Goal: Communication & Community: Ask a question

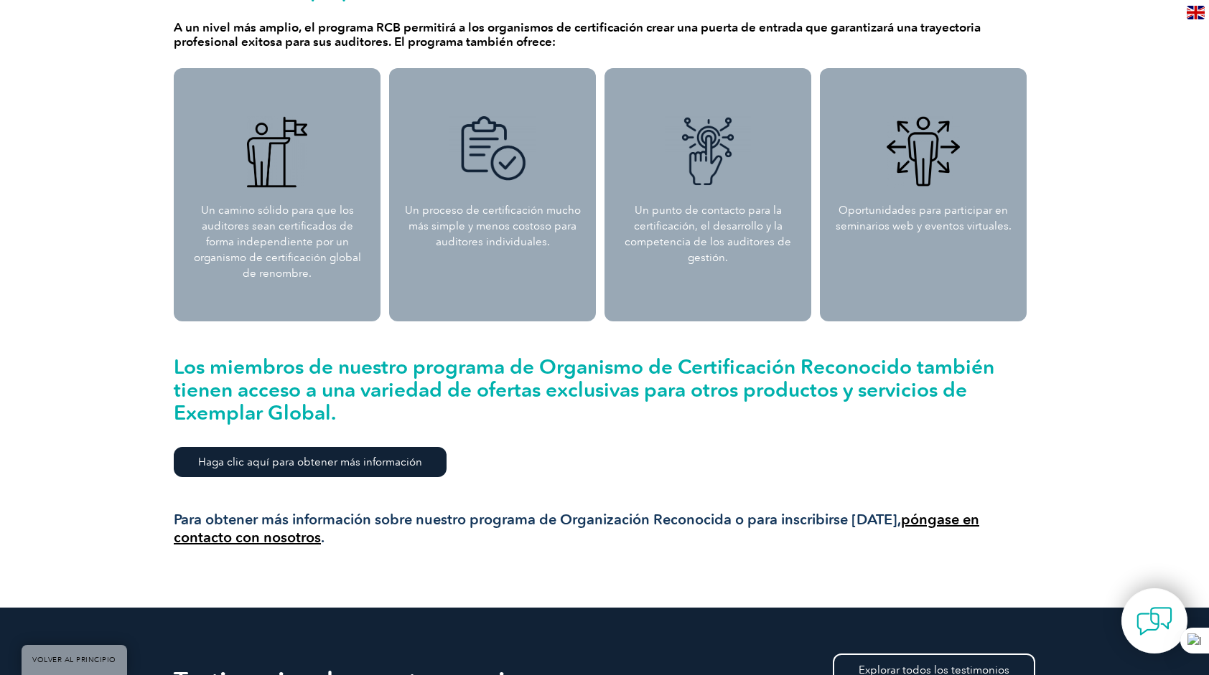
scroll to position [1436, 0]
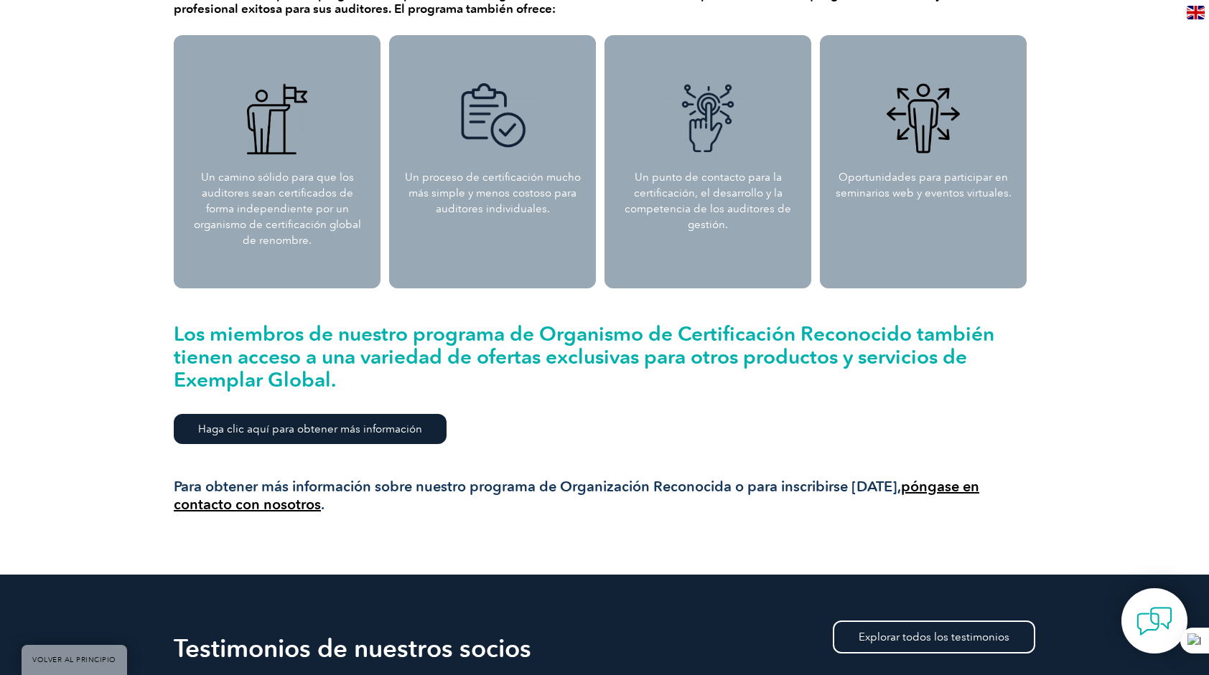
click at [963, 487] on link "póngase en contacto con nosotros" at bounding box center [576, 495] width 805 height 35
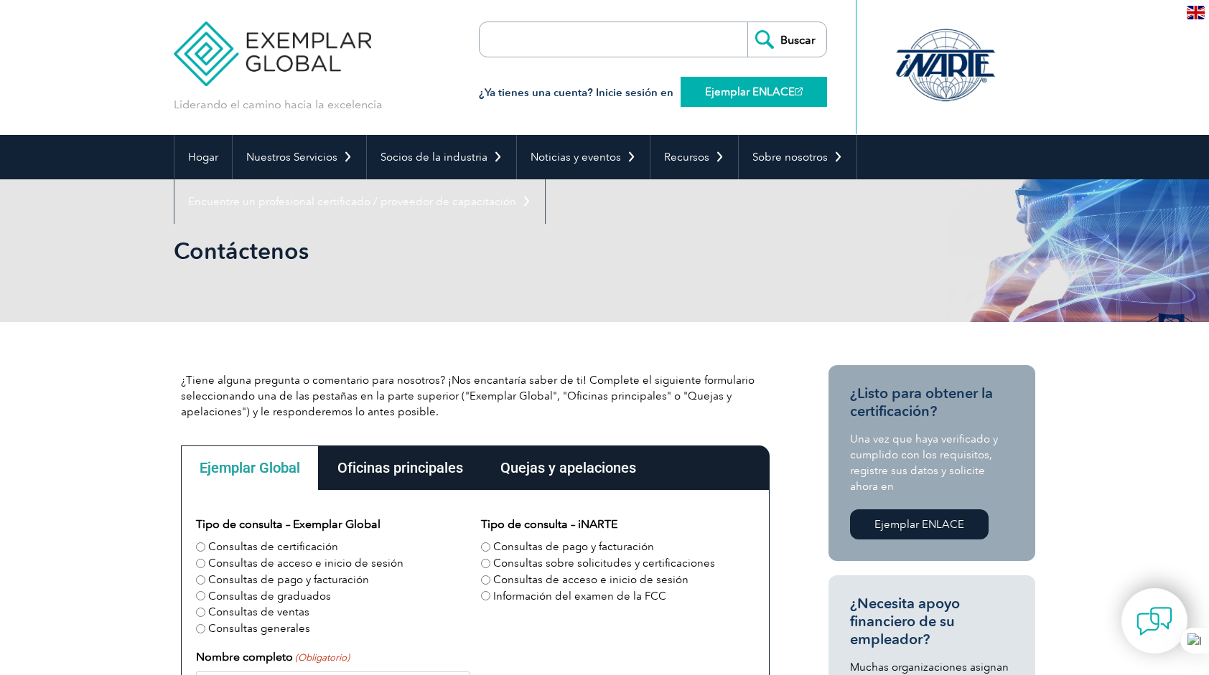
click at [752, 91] on font "Ejemplar ENLACE" at bounding box center [750, 91] width 90 height 13
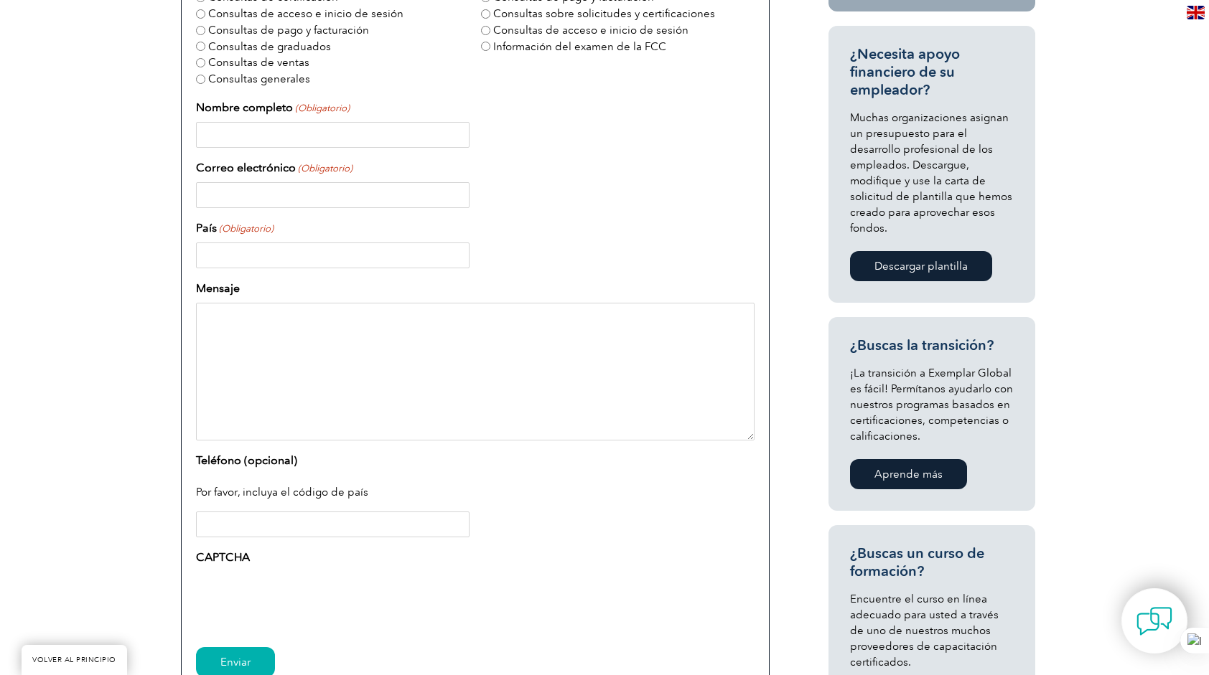
scroll to position [478, 0]
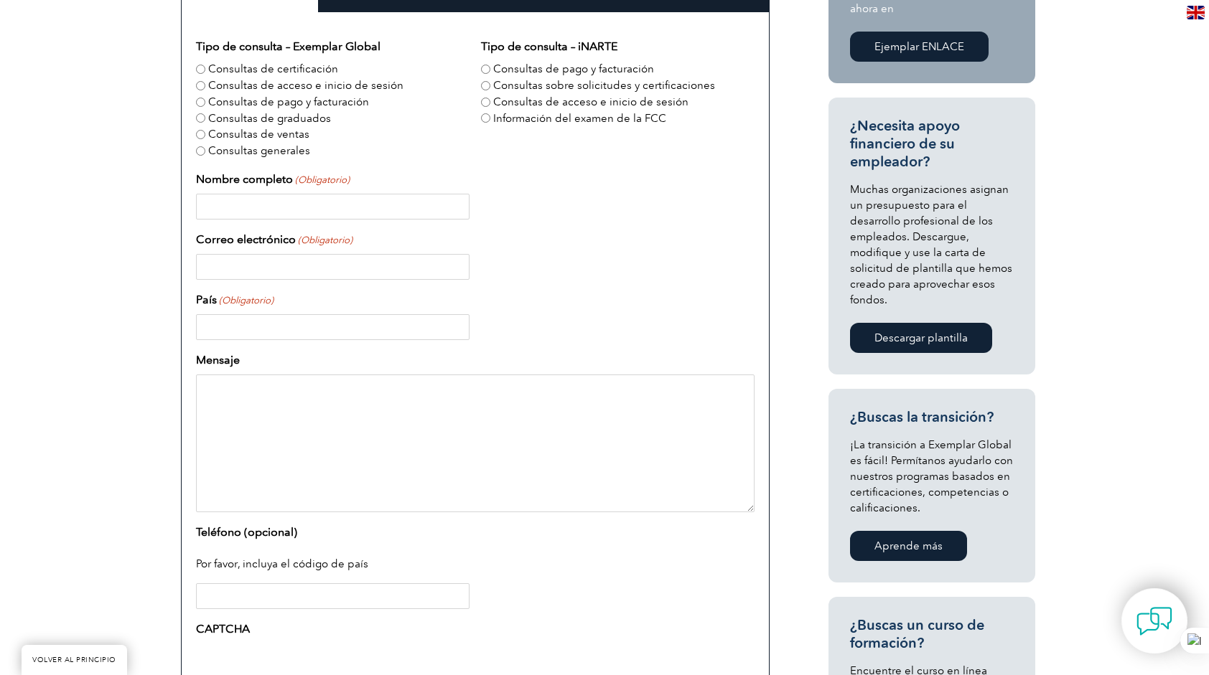
click at [198, 132] on input "Consultas de ventas" at bounding box center [200, 134] width 9 height 9
radio input "true"
click at [197, 151] on input "Consultas generales" at bounding box center [200, 150] width 9 height 9
radio input "true"
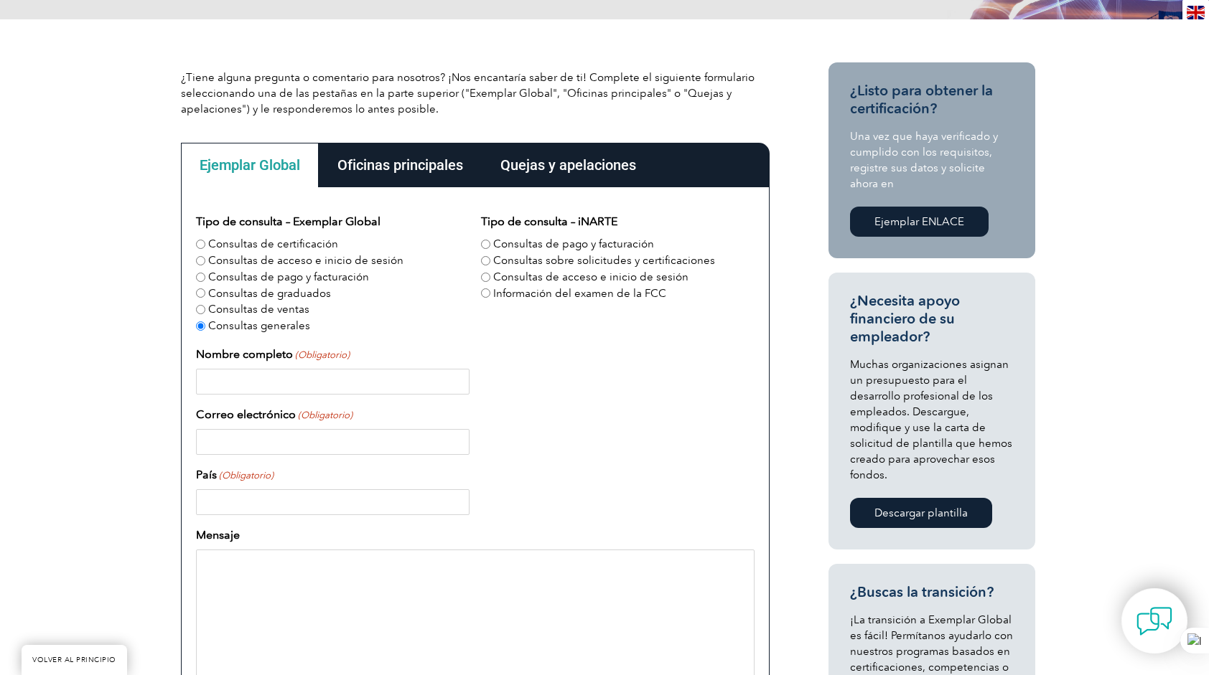
scroll to position [287, 0]
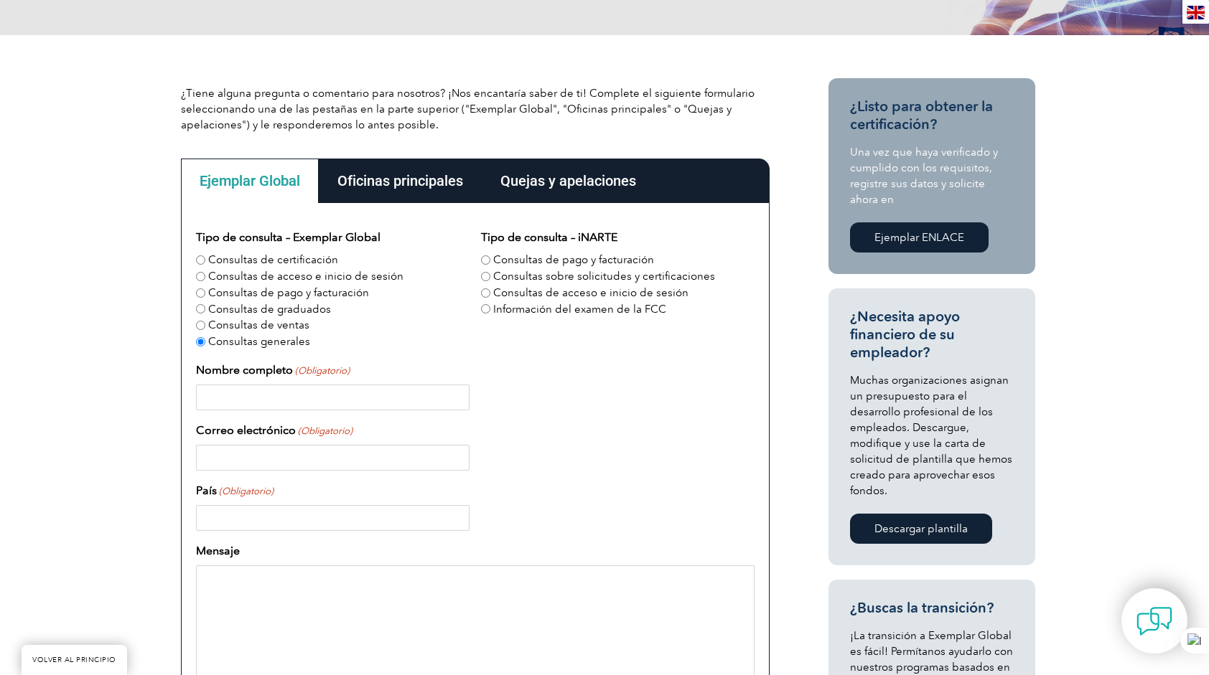
click at [396, 176] on div "Oficinas principales" at bounding box center [400, 181] width 163 height 45
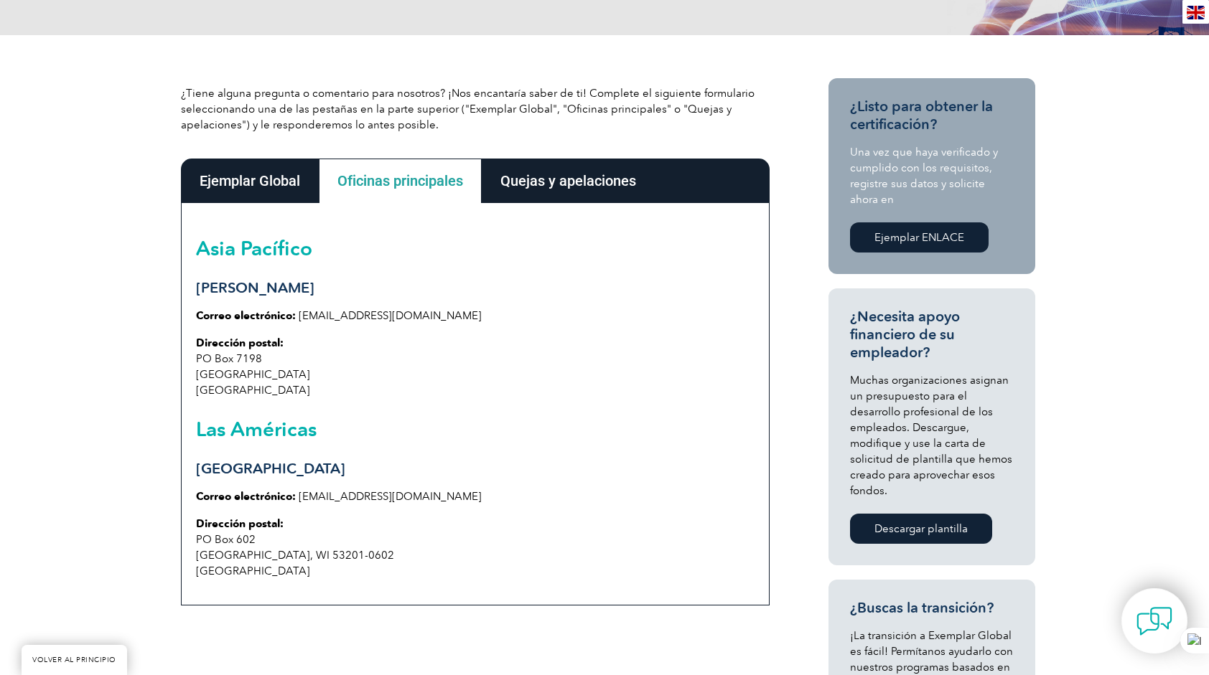
click at [567, 188] on div "Quejas y apelaciones" at bounding box center [568, 181] width 173 height 45
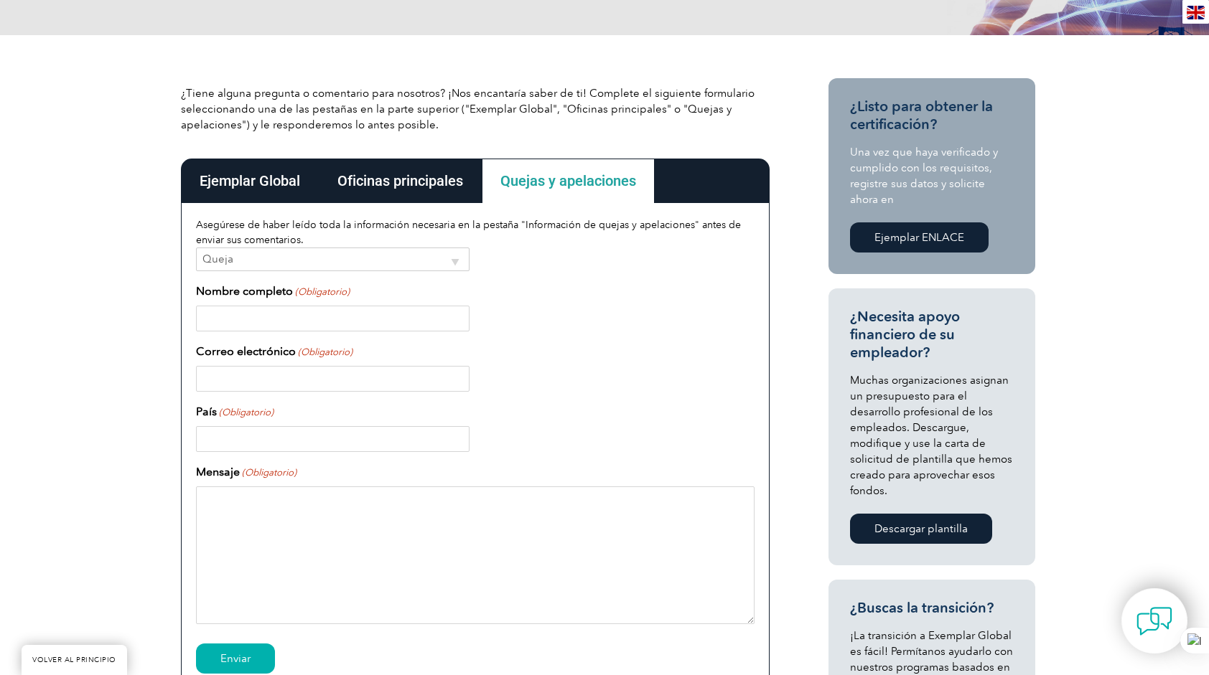
click at [246, 182] on div "Ejemplar Global" at bounding box center [250, 181] width 138 height 45
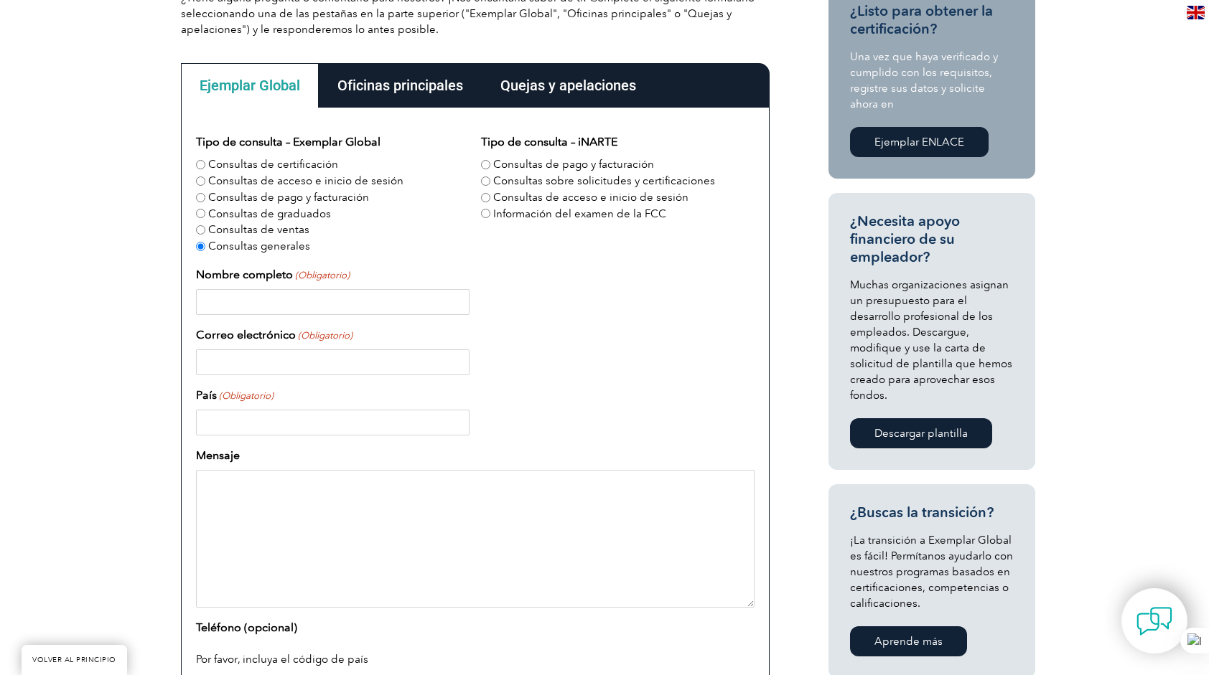
scroll to position [0, 0]
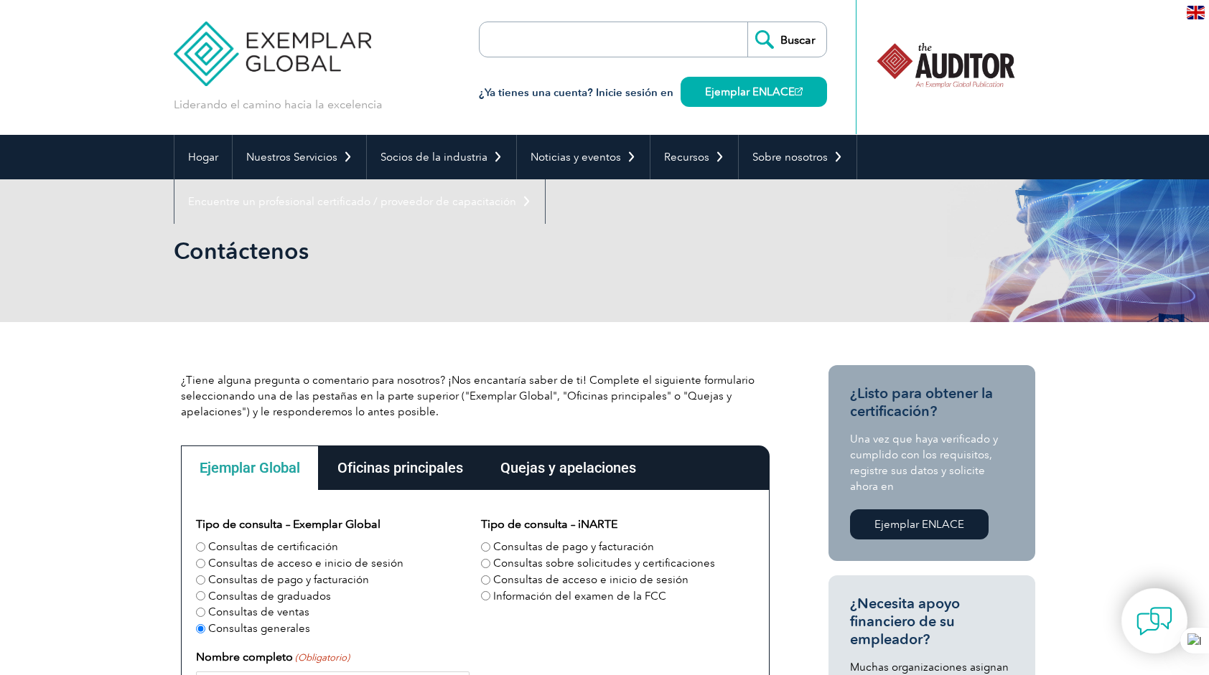
click at [416, 467] on div "Oficinas principales" at bounding box center [400, 468] width 163 height 45
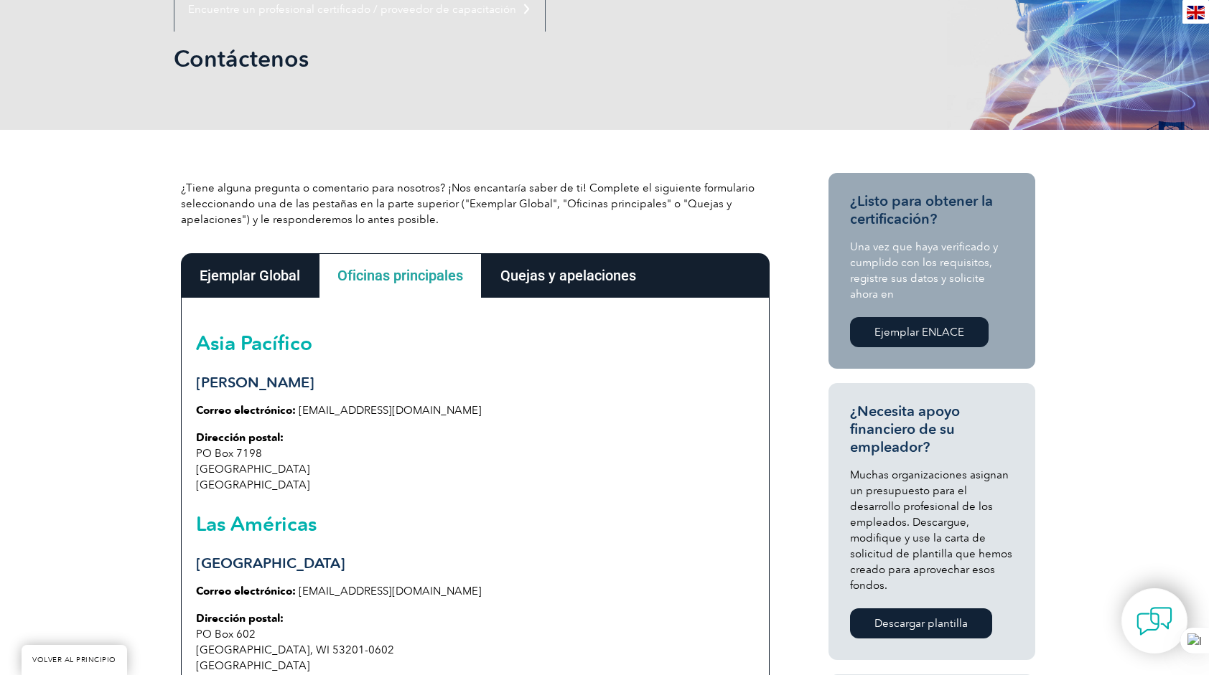
scroll to position [191, 0]
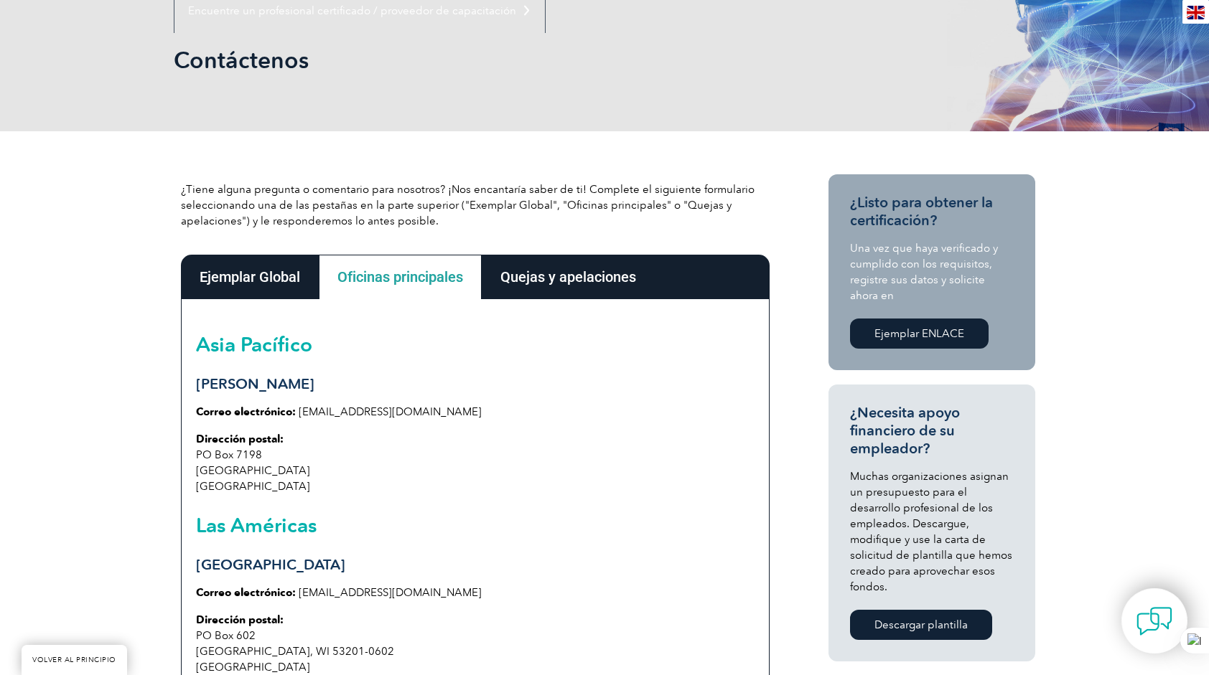
click at [565, 277] on div "Quejas y apelaciones" at bounding box center [568, 277] width 173 height 45
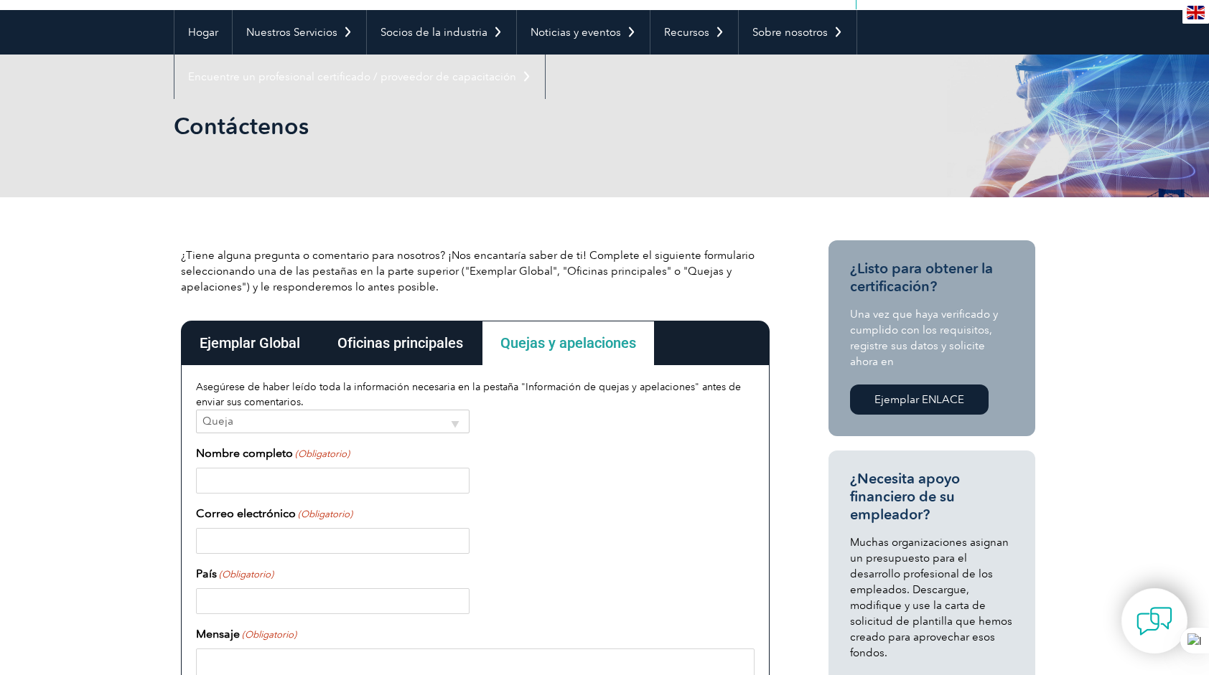
scroll to position [0, 0]
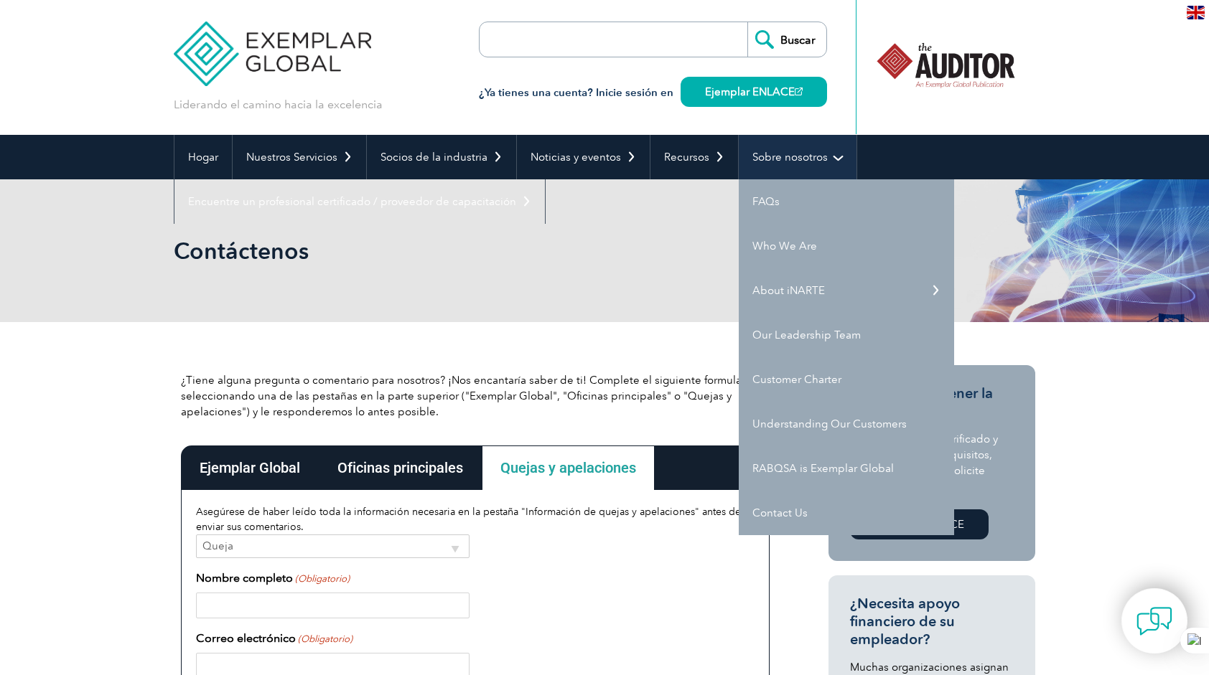
click at [794, 161] on link "Sobre nosotros" at bounding box center [798, 157] width 118 height 45
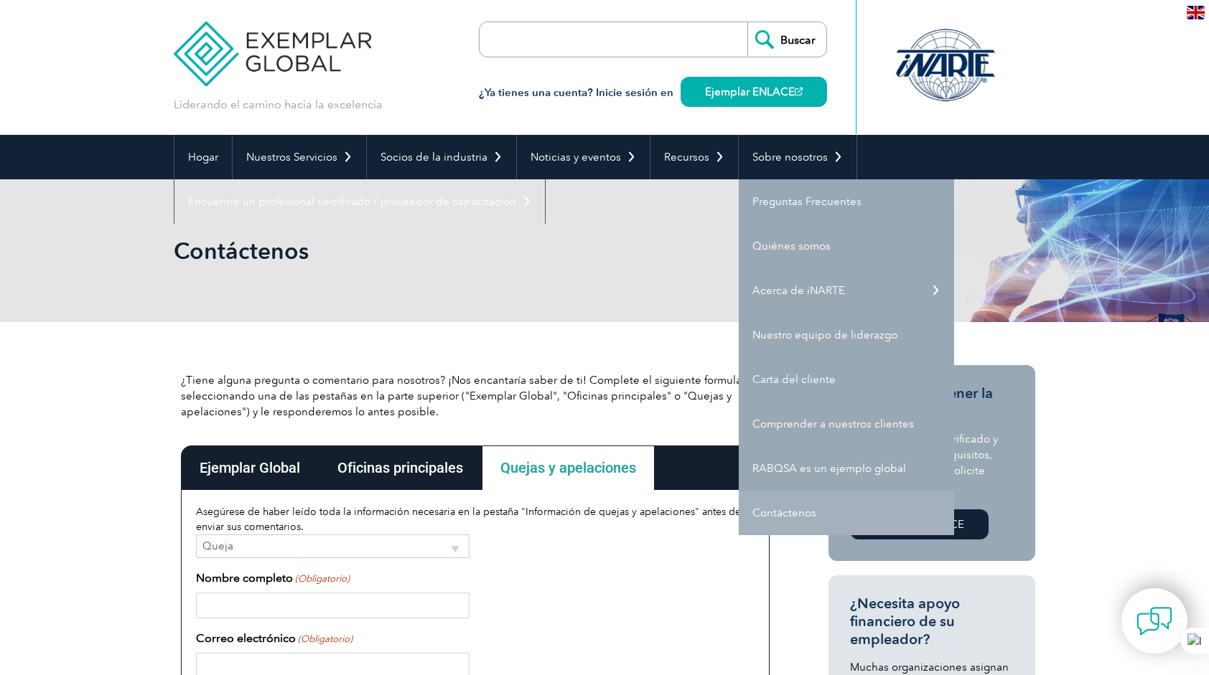
click at [782, 517] on link "Contáctenos" at bounding box center [846, 513] width 215 height 45
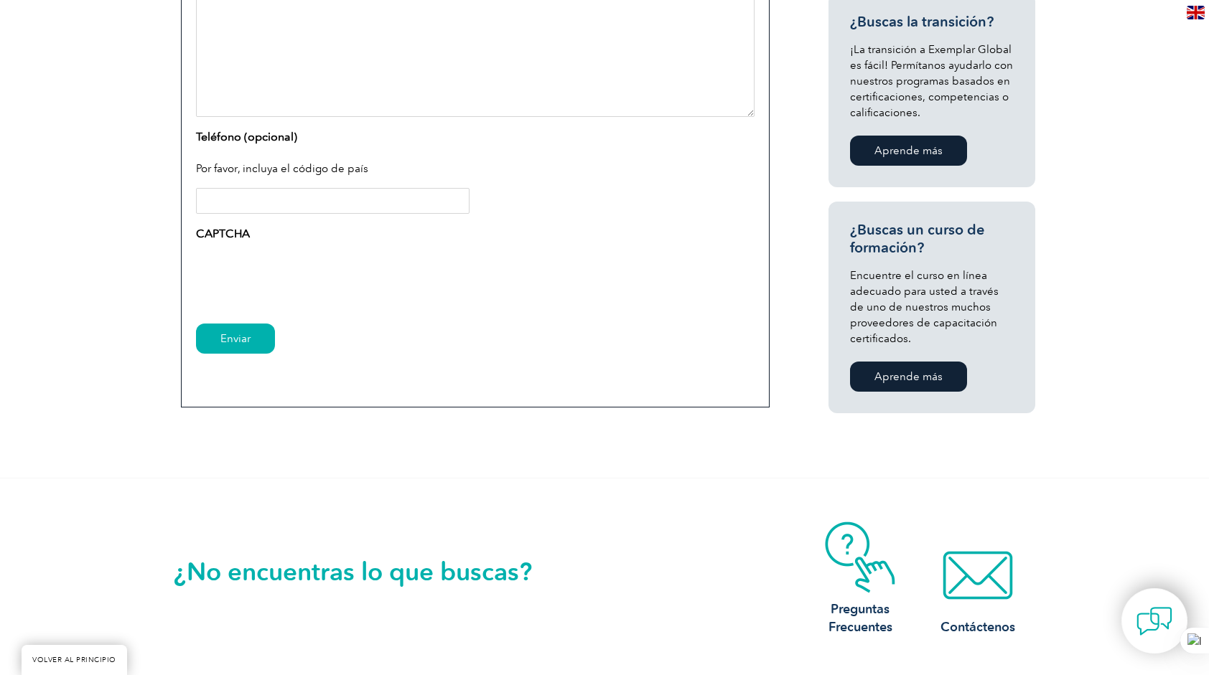
scroll to position [1052, 0]
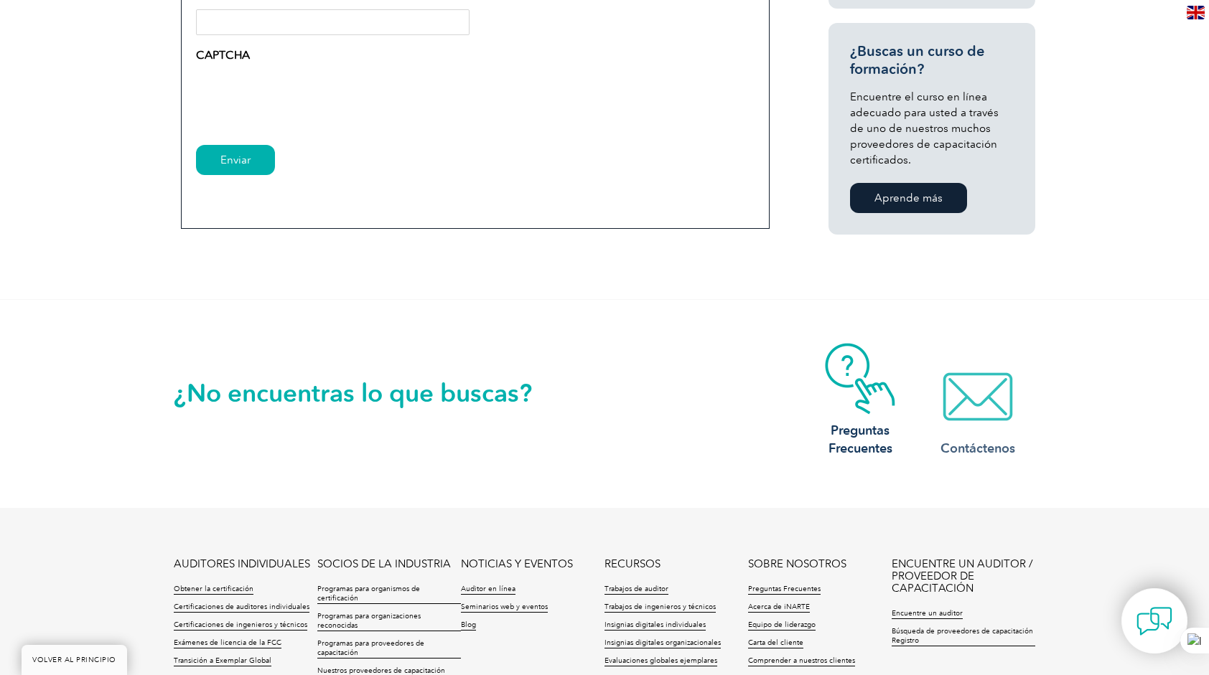
click at [978, 444] on h3 "Contáctenos" at bounding box center [977, 449] width 115 height 18
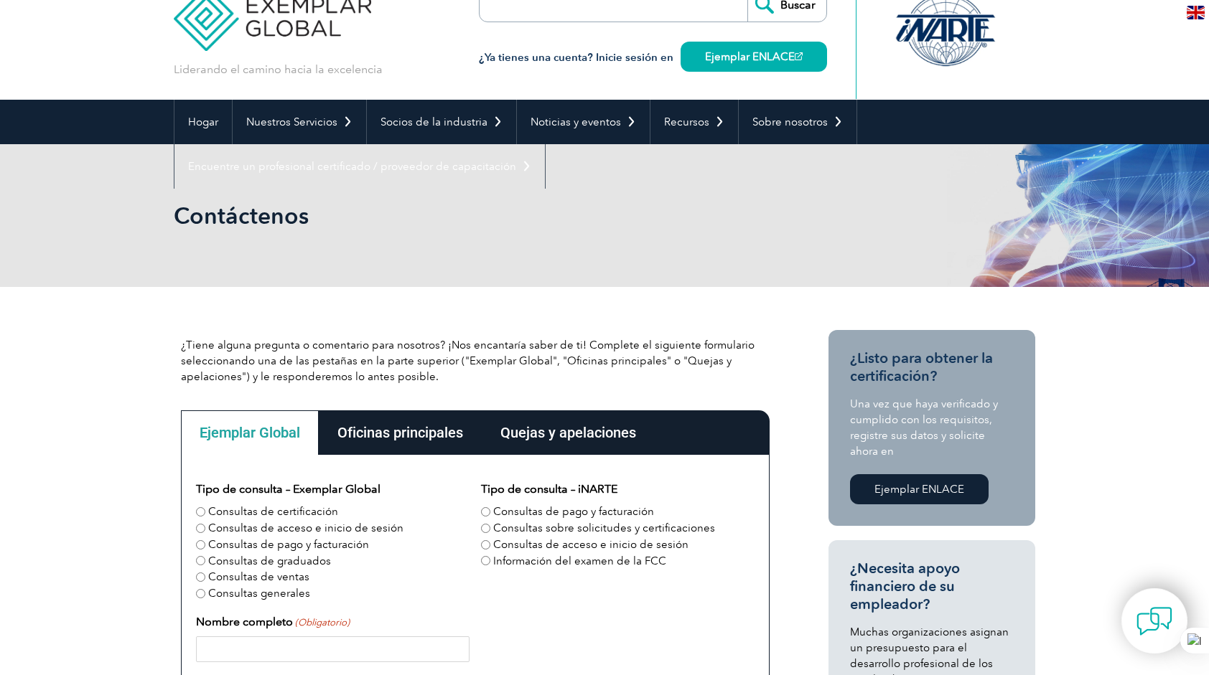
scroll to position [191, 0]
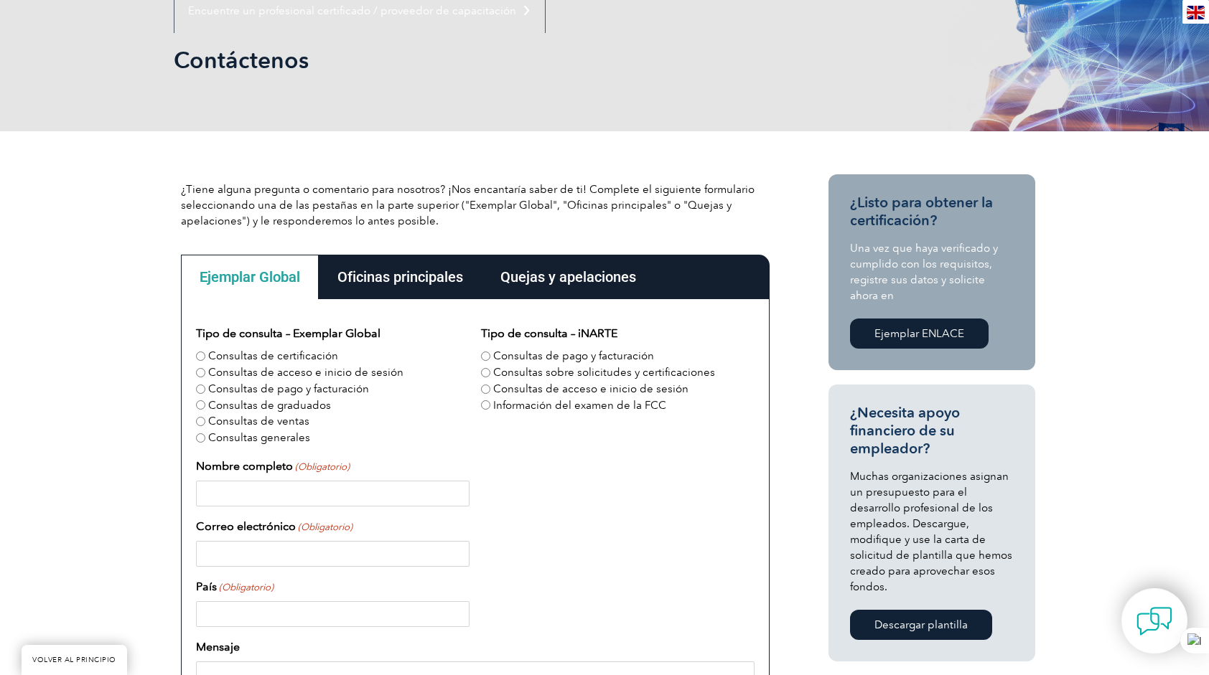
click at [199, 421] on input "Consultas de ventas" at bounding box center [200, 421] width 9 height 9
radio input "true"
click at [227, 498] on input "Nombre completo (Obligatorio)" at bounding box center [332, 494] width 273 height 26
type input "Gustavo Adolfo Bermudez Lopez"
type input "mx.integritas@gmail.com"
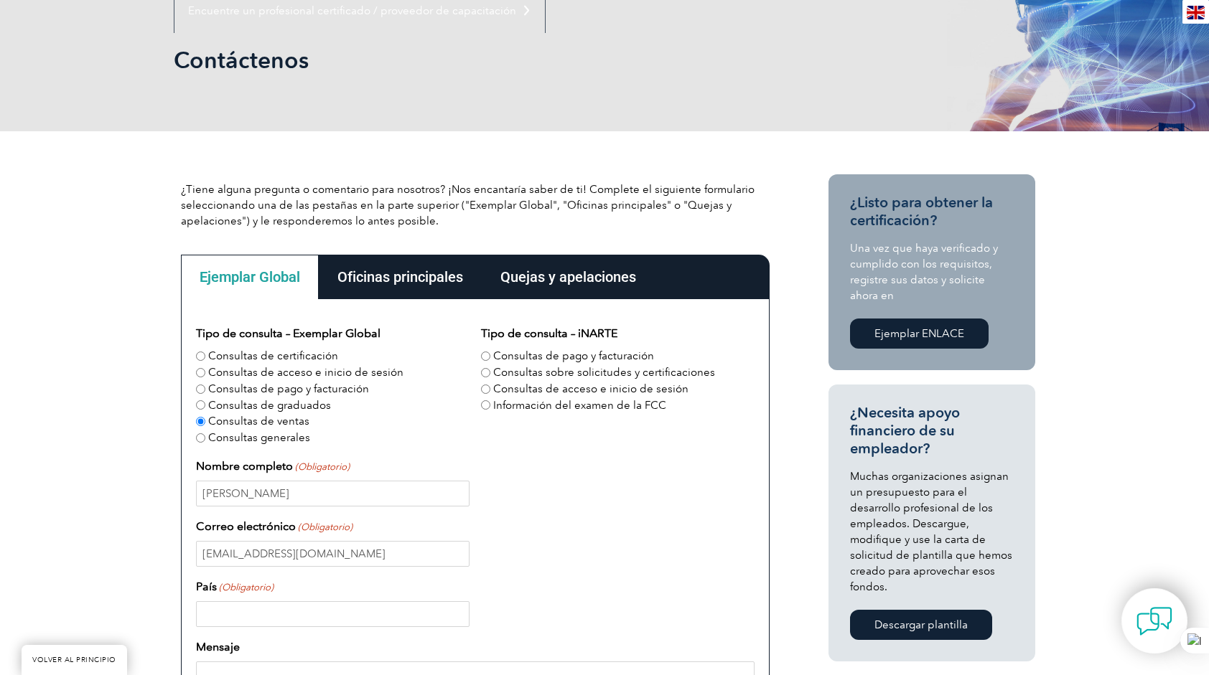
click at [311, 616] on input "País (Obligatorio)" at bounding box center [332, 614] width 273 height 26
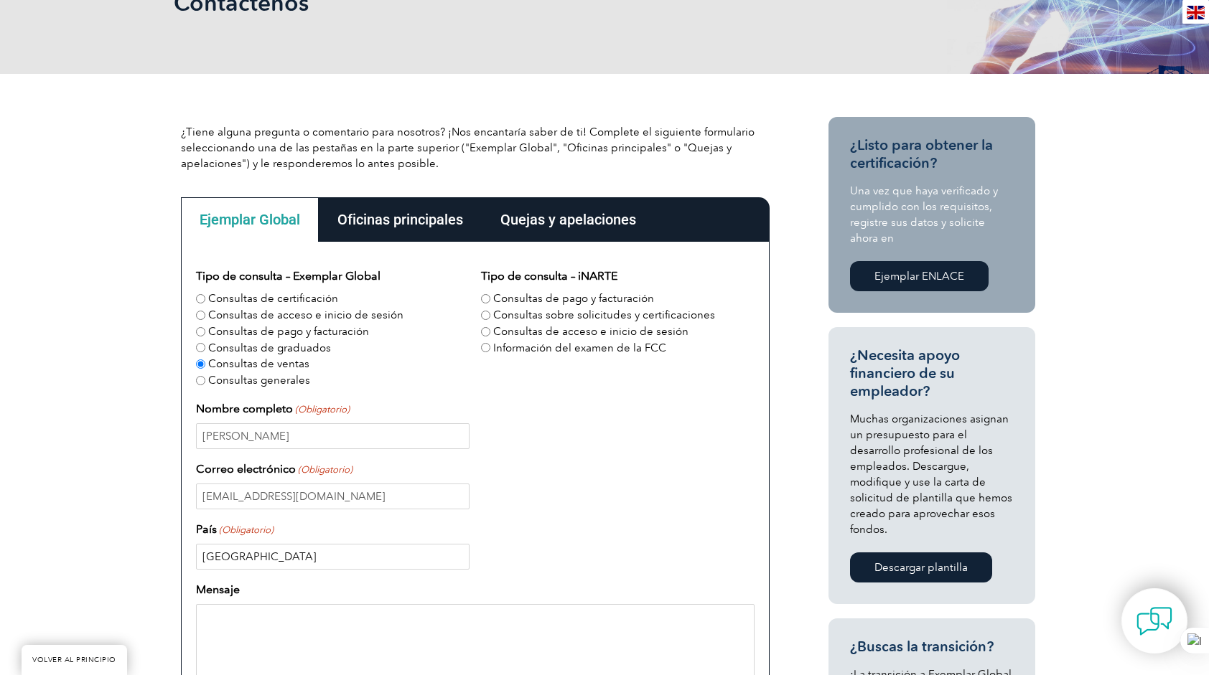
scroll to position [383, 0]
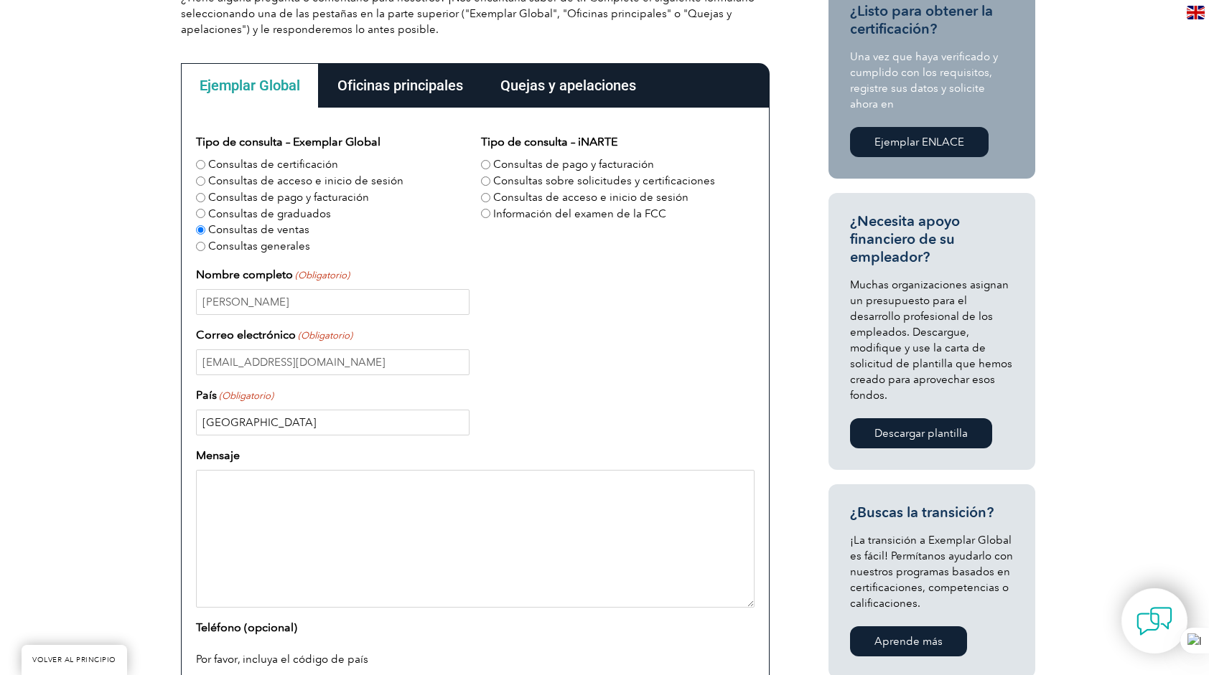
type input "Mexico"
click at [296, 515] on textarea "Mensaje" at bounding box center [475, 539] width 558 height 138
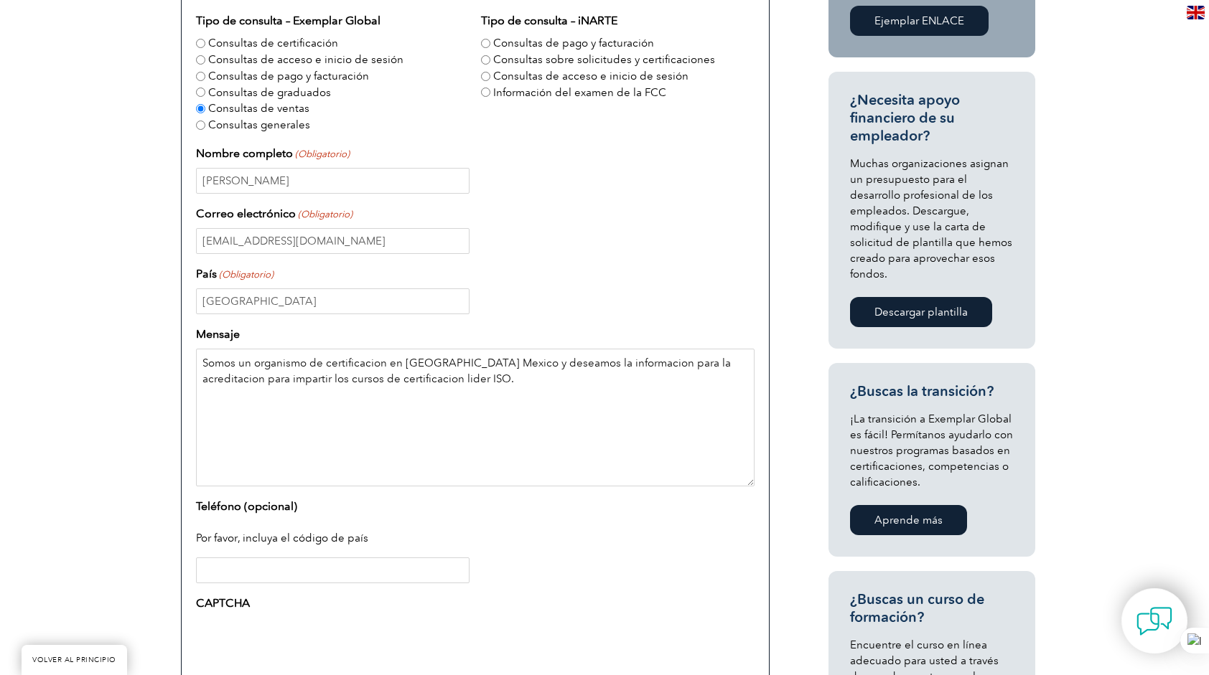
scroll to position [574, 0]
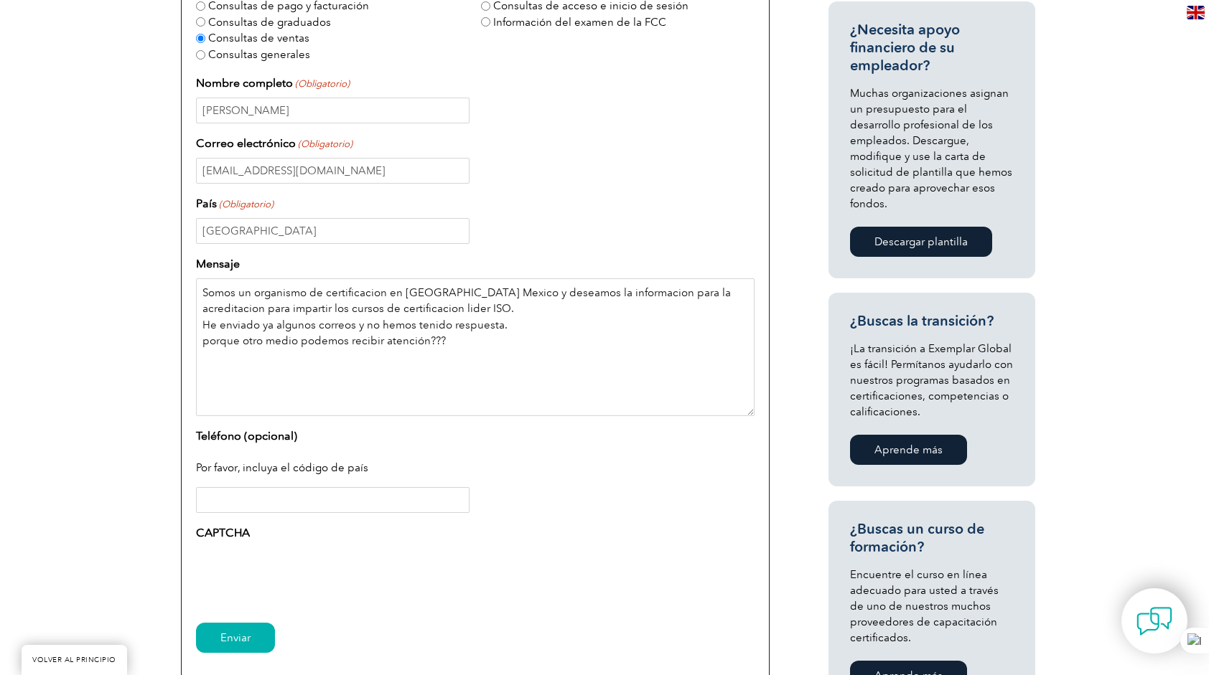
type textarea "Somos un organismo de certificacion en Tijuana Mexico y deseamos la informacion…"
click at [245, 498] on input "Teléfono (opcional)" at bounding box center [332, 500] width 273 height 26
click at [240, 501] on input "+526161165983" at bounding box center [332, 500] width 273 height 26
click at [293, 501] on input "+526131165983" at bounding box center [332, 500] width 273 height 26
type input "+526643753549"
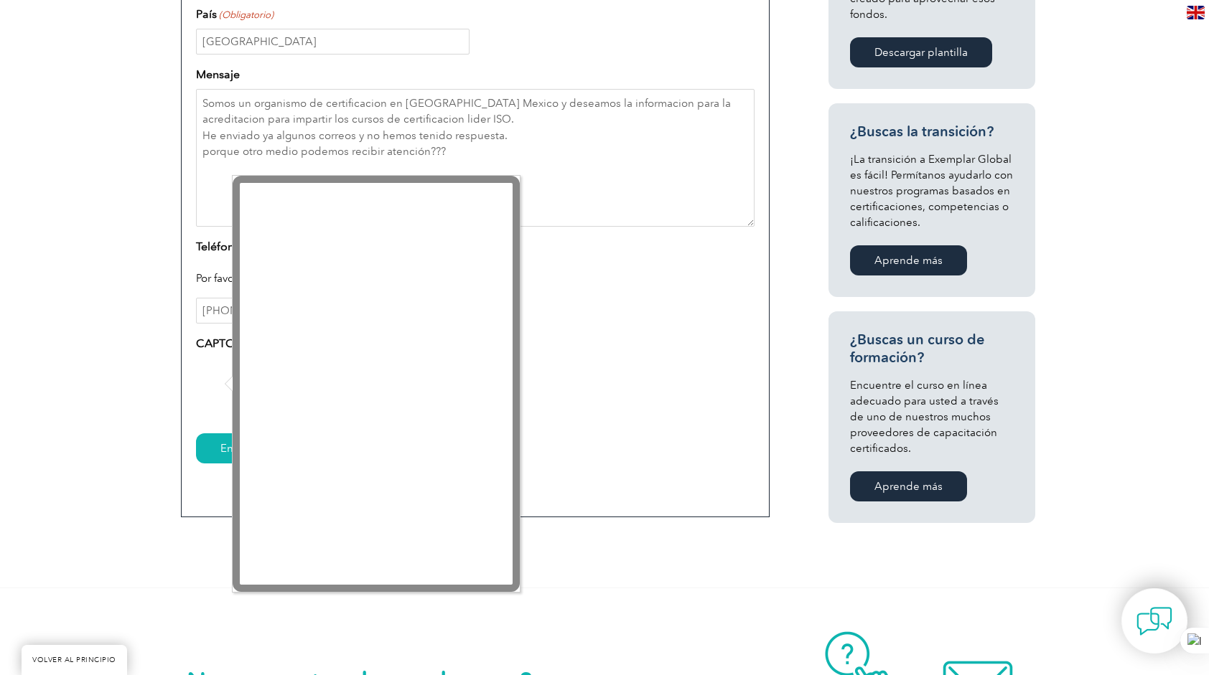
scroll to position [765, 0]
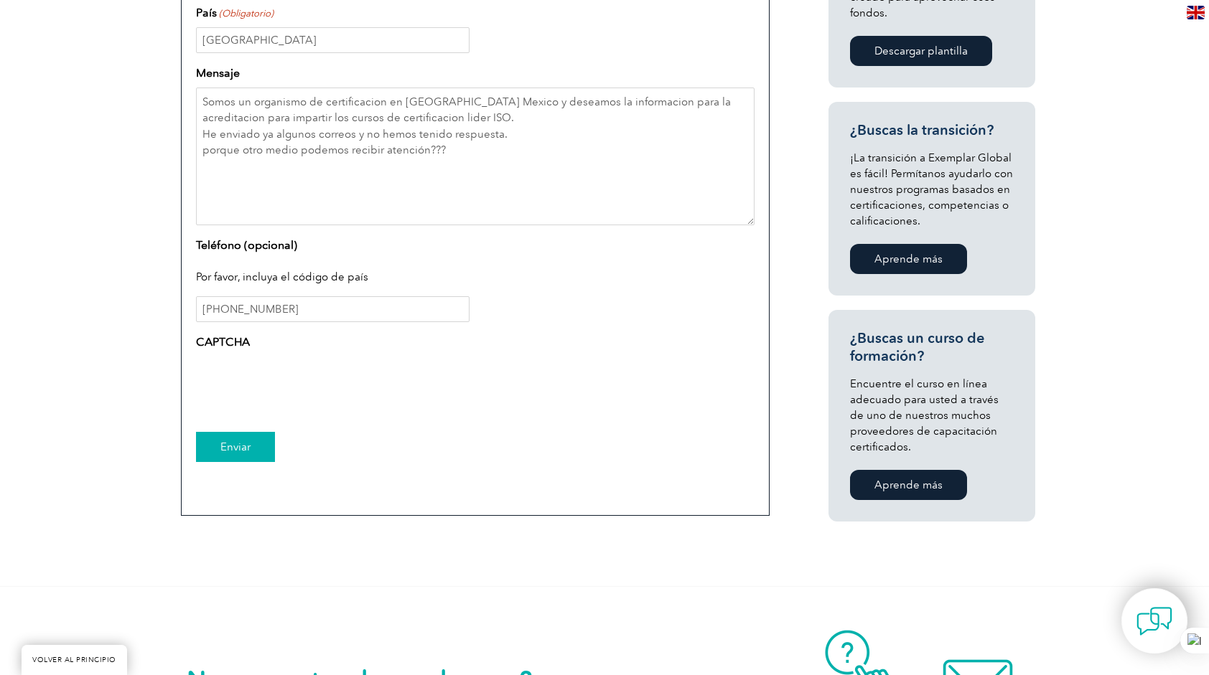
click at [243, 451] on input "Enviar" at bounding box center [235, 447] width 79 height 30
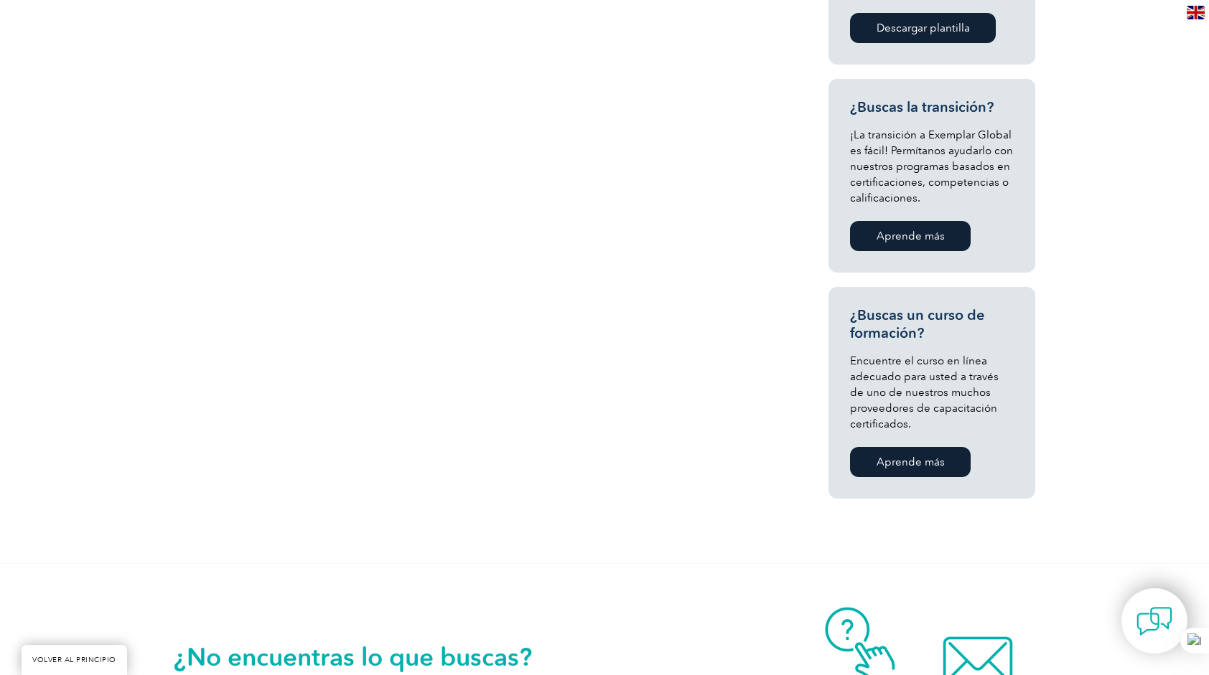
scroll to position [402, 0]
